Goal: Find specific page/section: Find specific page/section

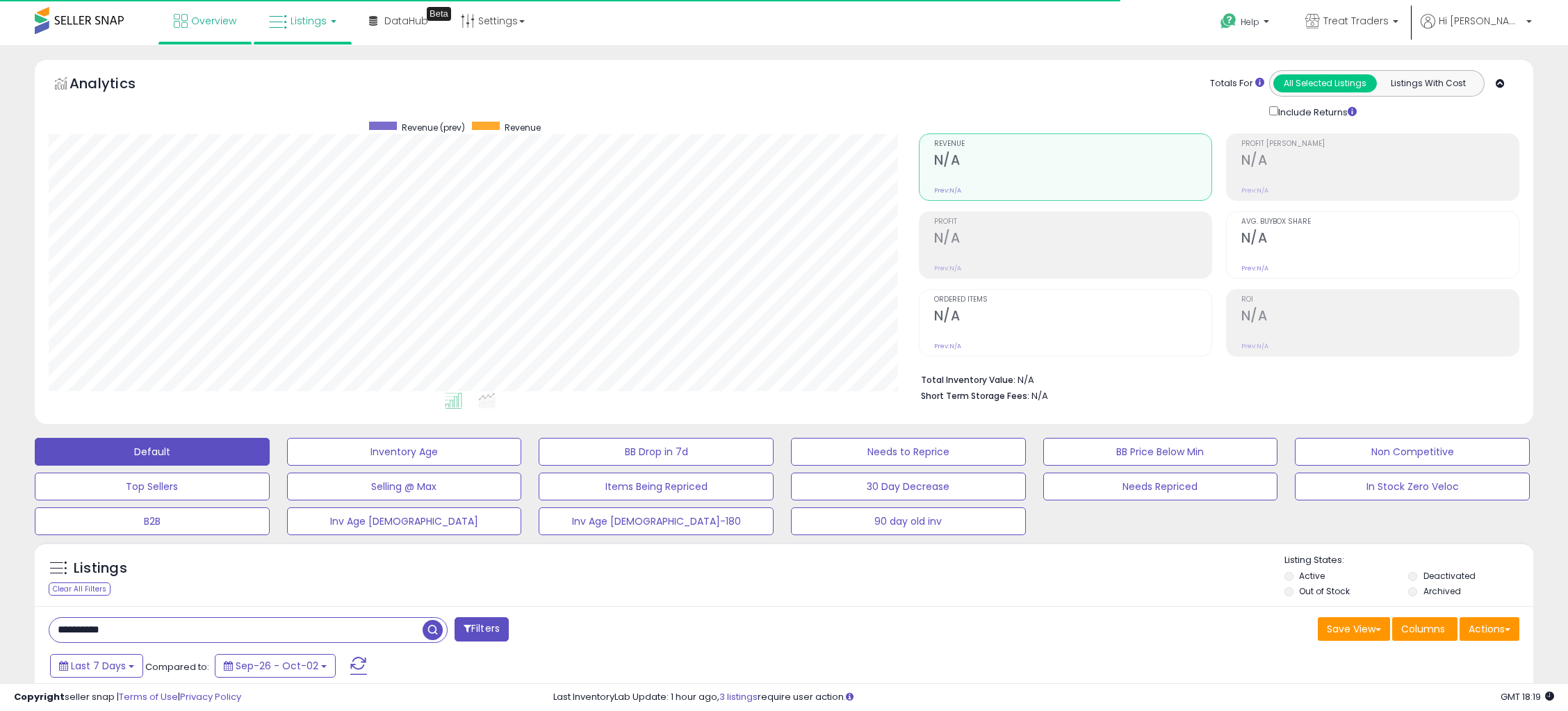
scroll to position [285, 870]
click at [294, 12] on link "Listings" at bounding box center [303, 21] width 89 height 41
click at [293, 127] on icon at bounding box center [315, 121] width 73 height 21
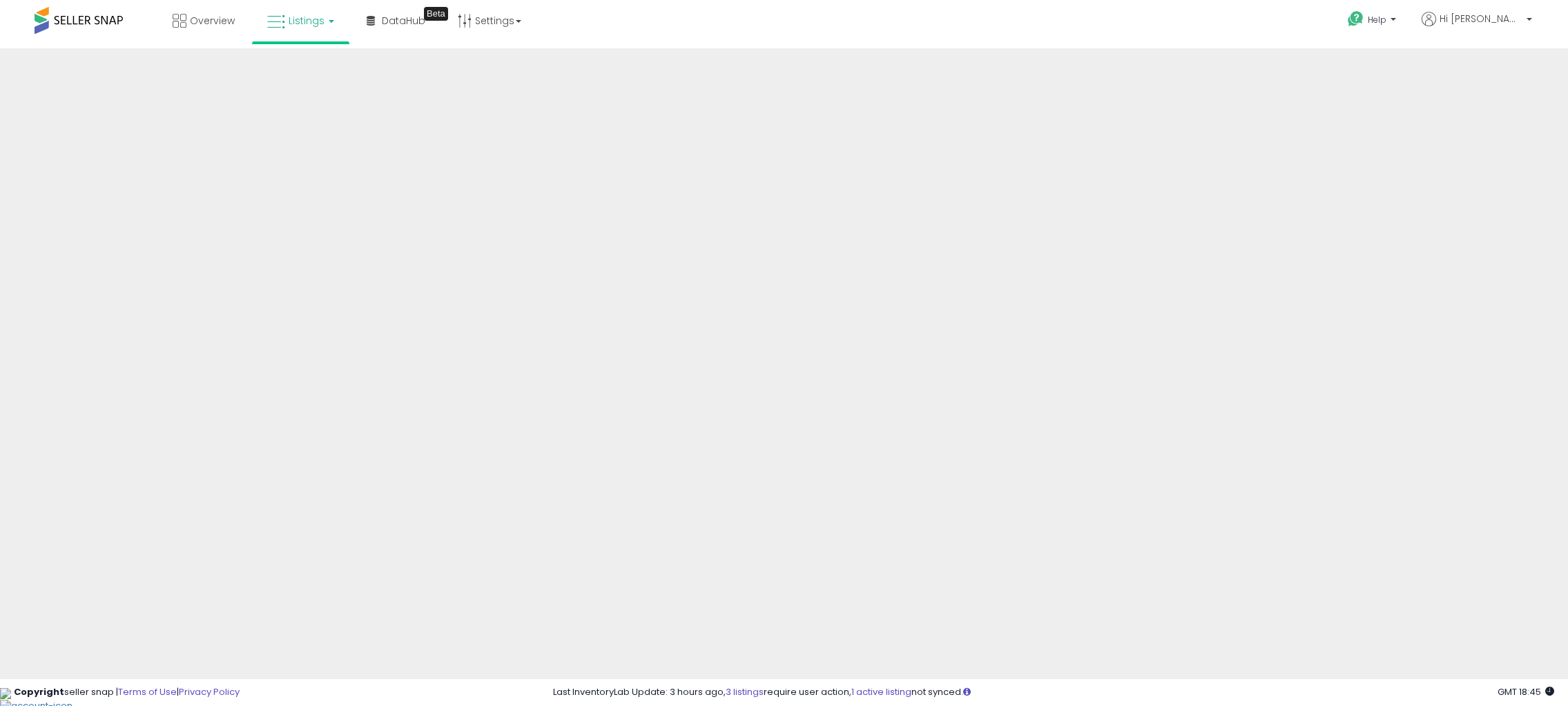
click at [295, 20] on span "Listings" at bounding box center [307, 20] width 36 height 13
click at [297, 72] on icon at bounding box center [311, 68] width 60 height 18
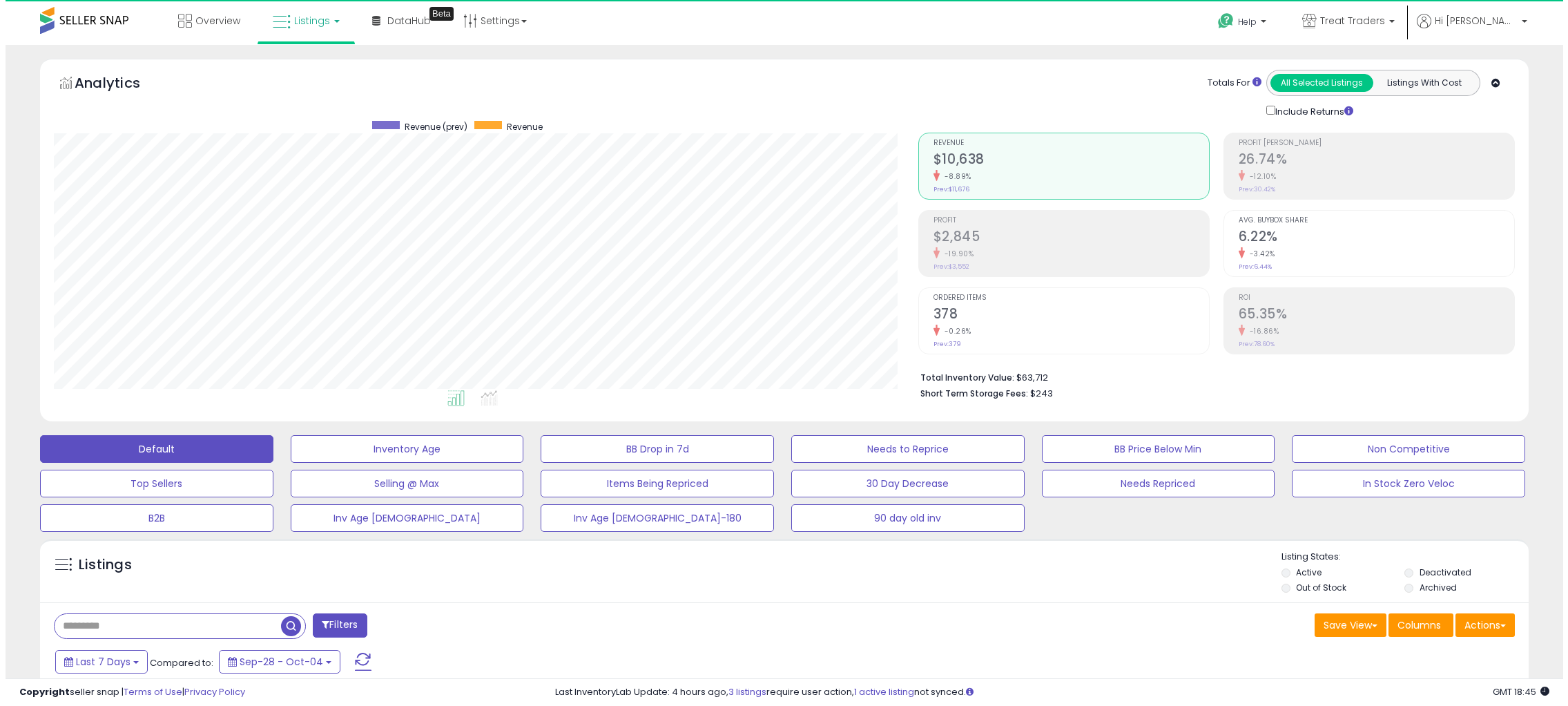
scroll to position [283, 864]
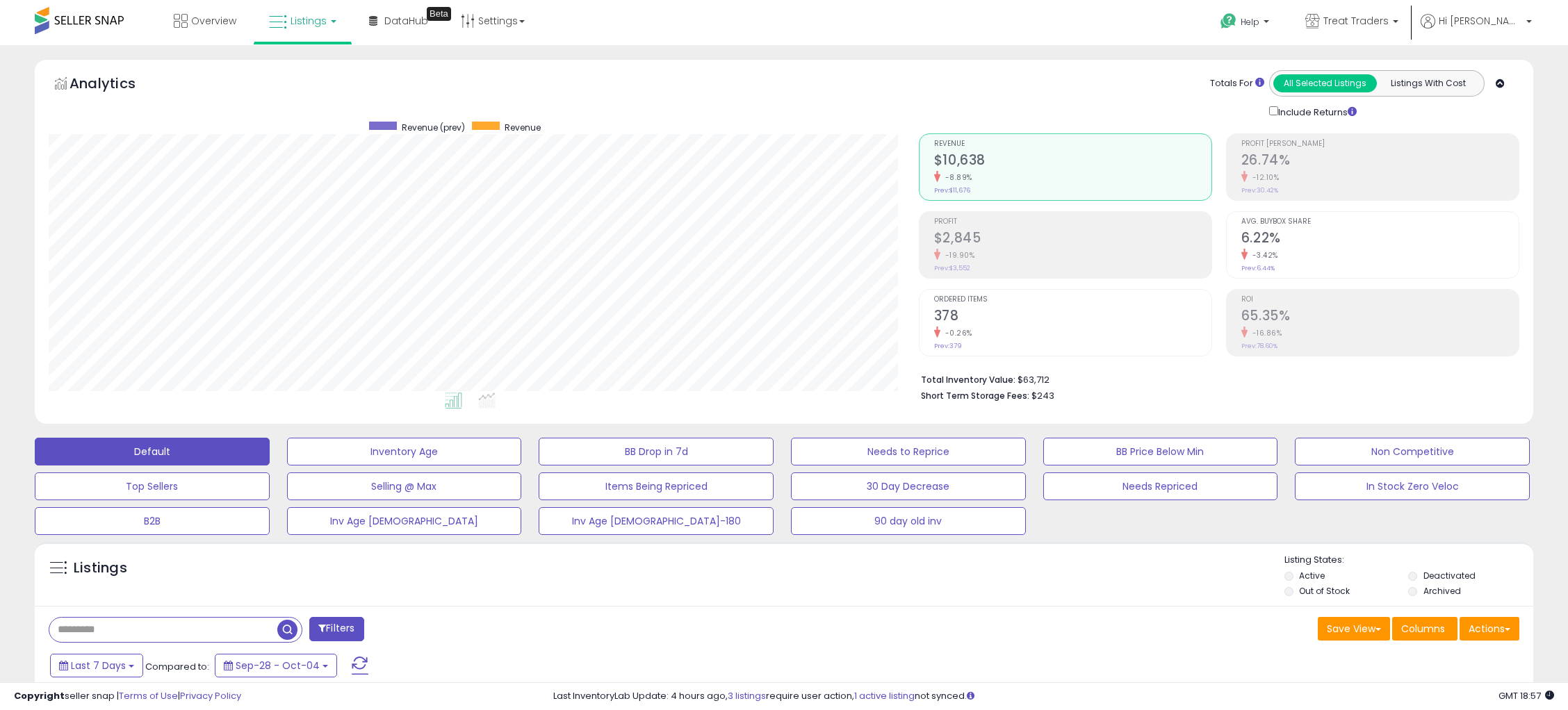
click at [201, 640] on input "text" at bounding box center [163, 629] width 228 height 24
paste input "**********"
type input "**********"
drag, startPoint x: 437, startPoint y: 629, endPoint x: 439, endPoint y: 639, distance: 10.2
click at [437, 629] on span "button" at bounding box center [433, 629] width 20 height 20
